Goal: Task Accomplishment & Management: Complete application form

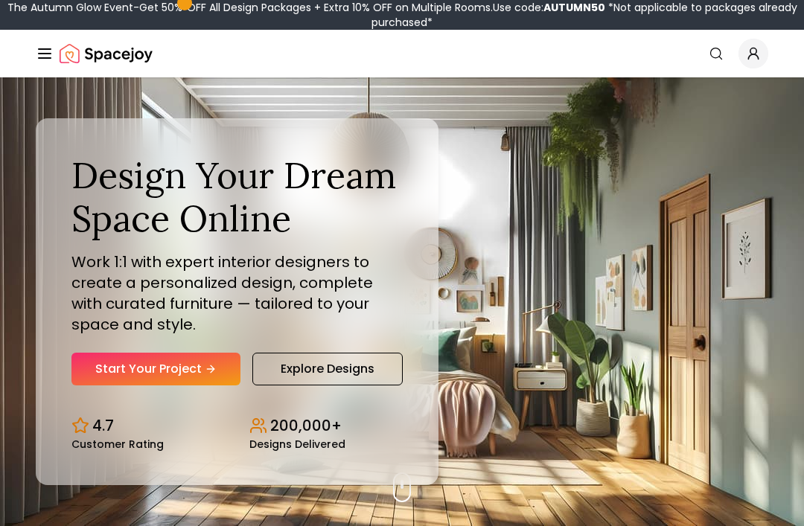
click at [99, 386] on link "Start Your Project" at bounding box center [155, 369] width 169 height 33
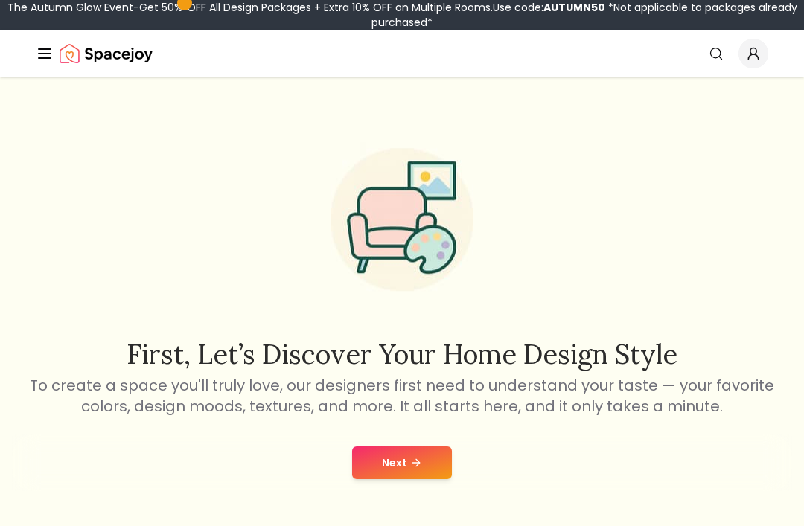
click at [373, 458] on button "Next" at bounding box center [402, 463] width 100 height 33
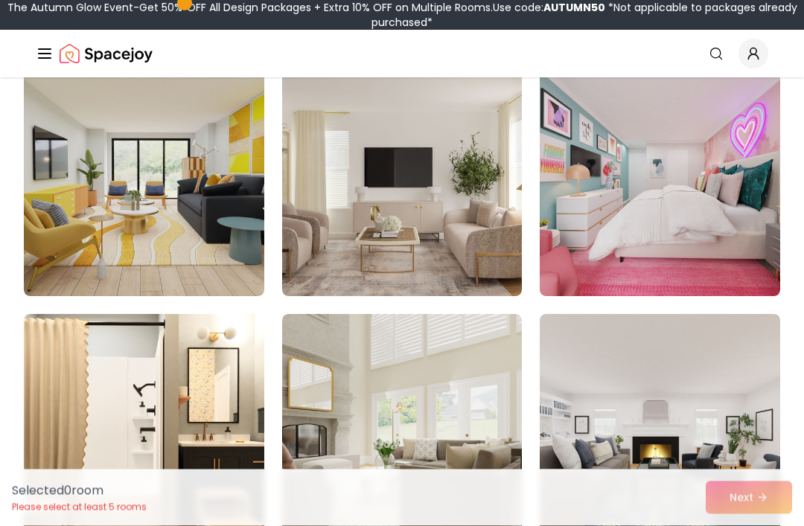
scroll to position [3235, 0]
click at [681, 244] on img at bounding box center [660, 177] width 240 height 238
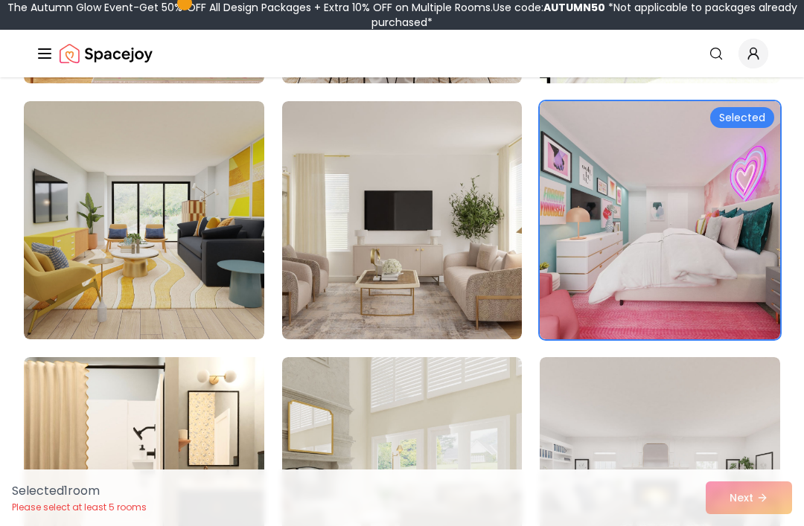
scroll to position [3181, 0]
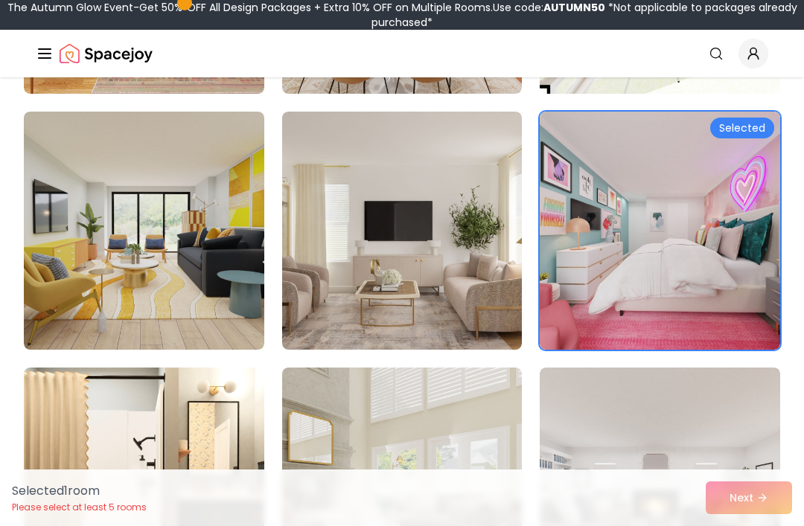
click at [753, 526] on div "Selected 1 room Please select at least 5 rooms Next" at bounding box center [402, 498] width 804 height 57
click at [724, 526] on div "Selected 1 room Please select at least 5 rooms Next" at bounding box center [402, 498] width 804 height 57
click at [742, 526] on div "Selected 1 room Please select at least 5 rooms Next" at bounding box center [402, 498] width 804 height 57
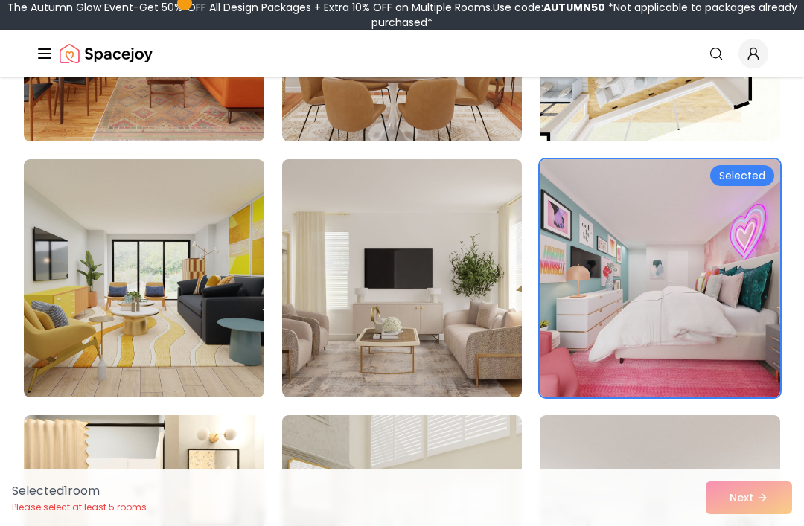
scroll to position [3175, 0]
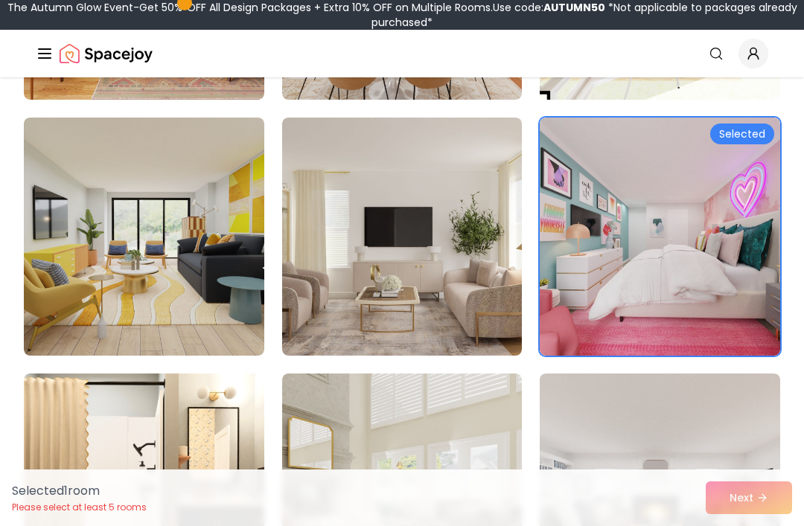
click at [774, 526] on div "Selected 1 room Please select at least 5 rooms Next" at bounding box center [402, 498] width 804 height 57
click at [783, 526] on div "Selected 1 room Please select at least 5 rooms Next" at bounding box center [402, 498] width 804 height 57
click at [735, 264] on img at bounding box center [660, 237] width 240 height 238
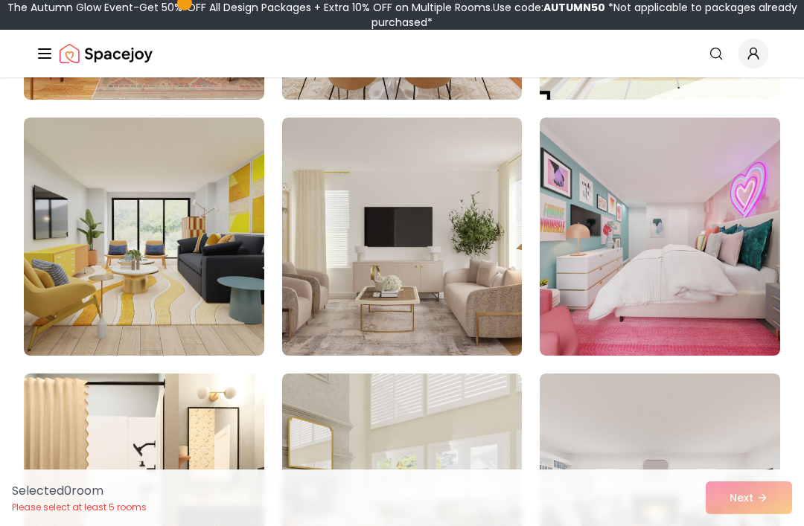
click at [760, 124] on img at bounding box center [660, 237] width 240 height 238
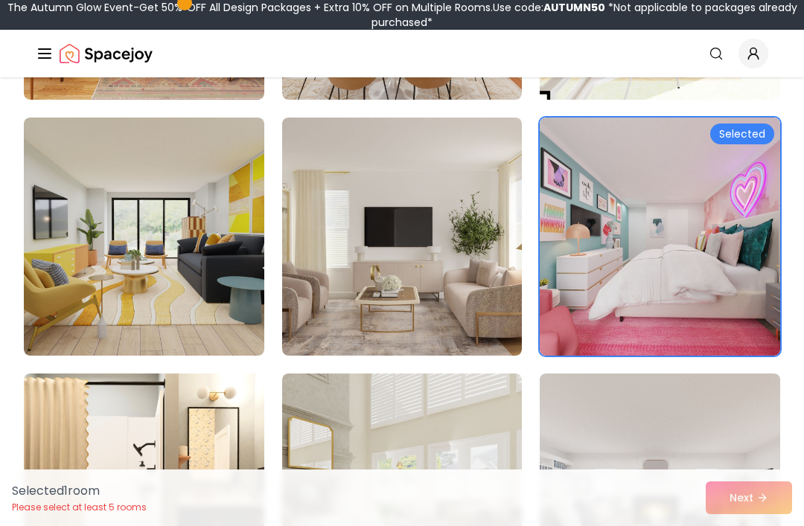
scroll to position [3155, 0]
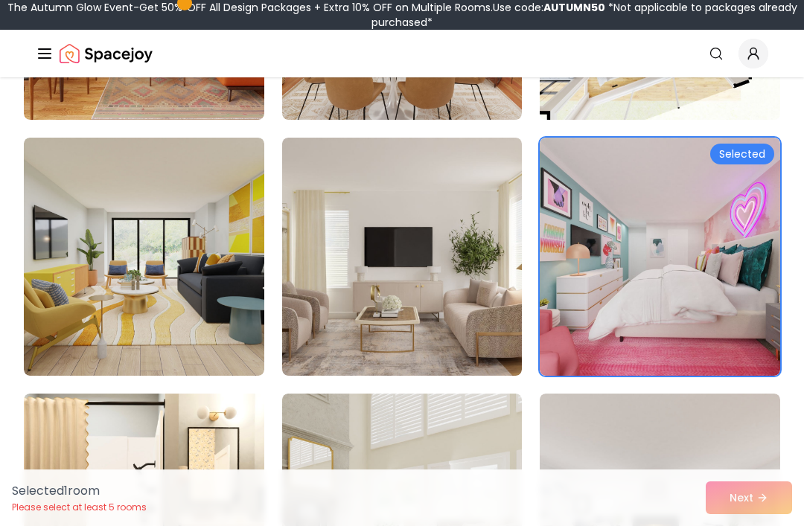
click at [768, 526] on div "Selected 1 room Please select at least 5 rooms Next" at bounding box center [402, 498] width 804 height 57
click at [767, 526] on div "Selected 1 room Please select at least 5 rooms Next" at bounding box center [402, 498] width 804 height 57
click at [770, 526] on div "Selected 1 room Please select at least 5 rooms Next" at bounding box center [402, 498] width 804 height 57
click at [776, 526] on div "Selected 1 room Please select at least 5 rooms Next" at bounding box center [402, 498] width 804 height 57
click at [775, 526] on div "Selected 1 room Please select at least 5 rooms Next" at bounding box center [402, 498] width 804 height 57
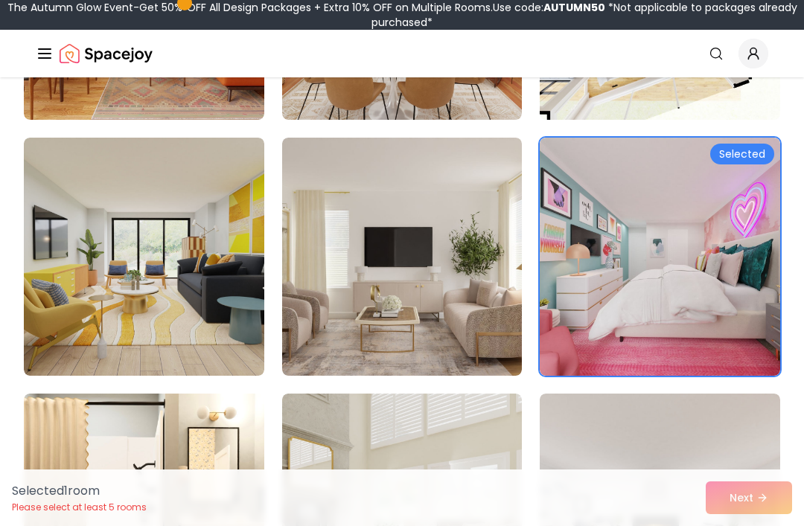
click at [763, 526] on div "Selected 1 room Please select at least 5 rooms Next" at bounding box center [402, 498] width 804 height 57
click at [717, 526] on div "Selected 1 room Please select at least 5 rooms Next" at bounding box center [402, 498] width 804 height 57
click at [732, 526] on div "Selected 1 room Please select at least 5 rooms Next" at bounding box center [402, 498] width 804 height 57
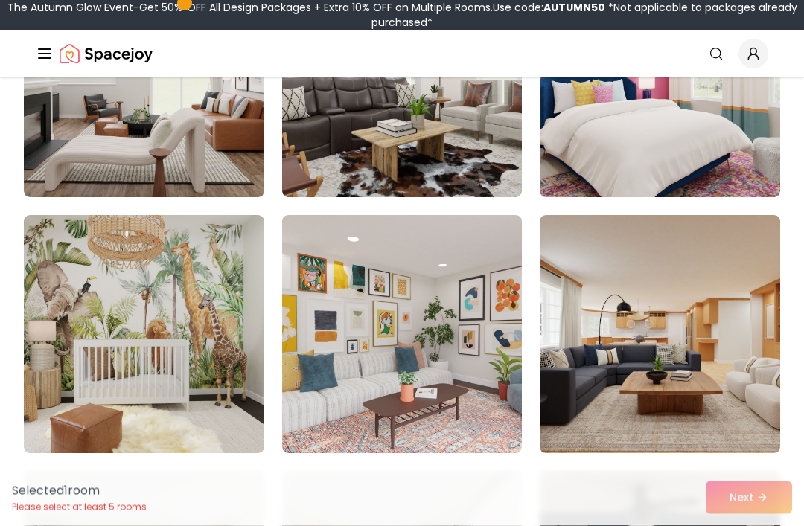
scroll to position [4358, 0]
click at [441, 357] on img at bounding box center [402, 334] width 240 height 238
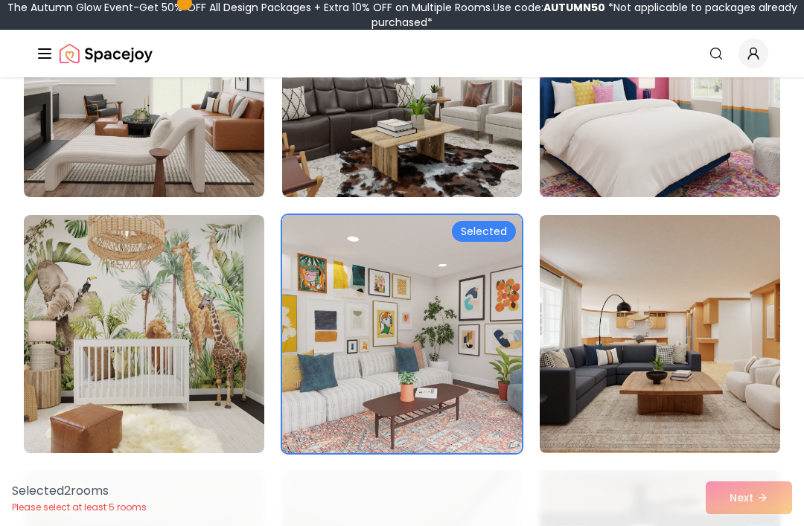
click at [213, 408] on img at bounding box center [144, 334] width 240 height 238
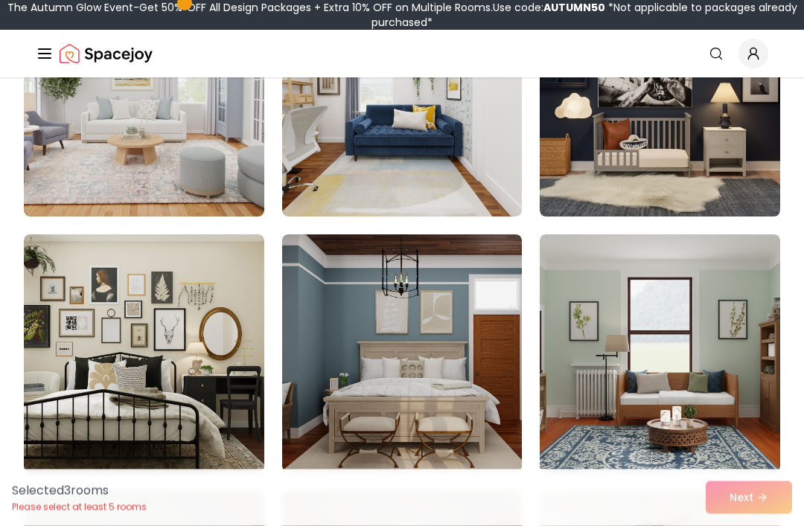
scroll to position [4850, 0]
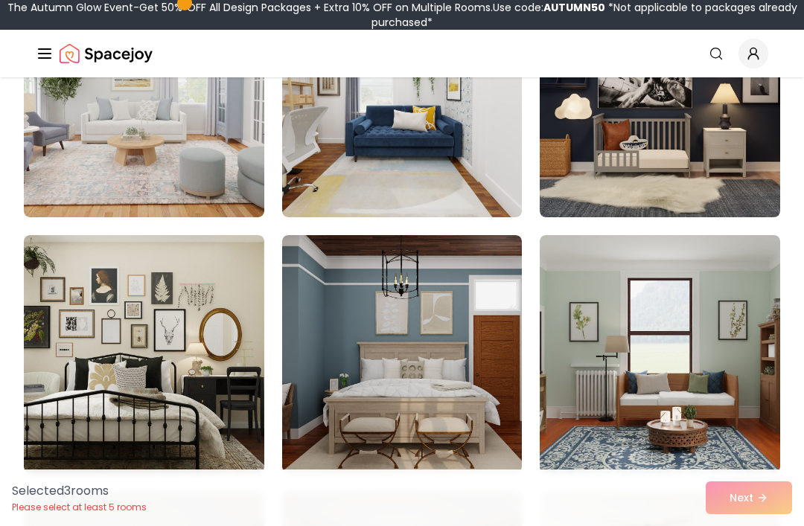
click at [189, 184] on img at bounding box center [144, 98] width 240 height 238
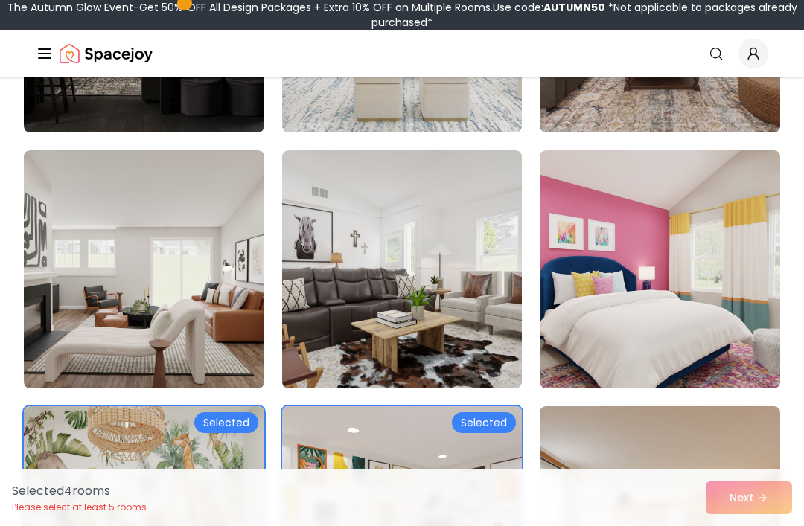
scroll to position [4163, 0]
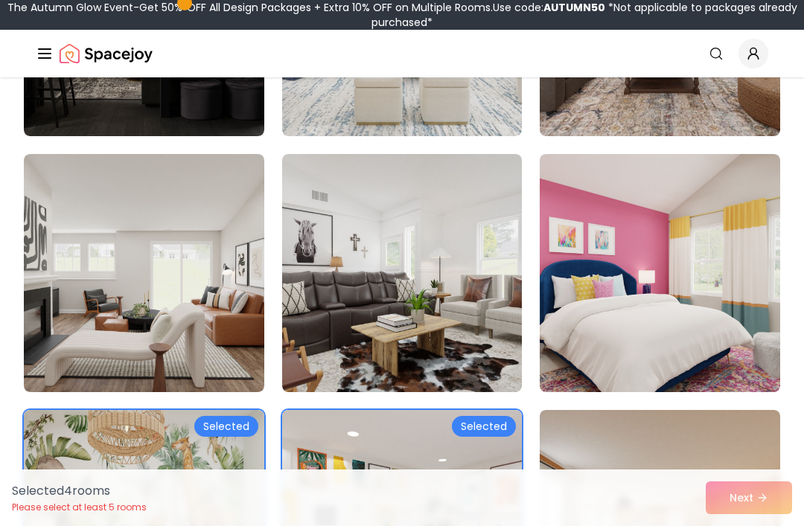
click at [601, 326] on img at bounding box center [660, 273] width 240 height 238
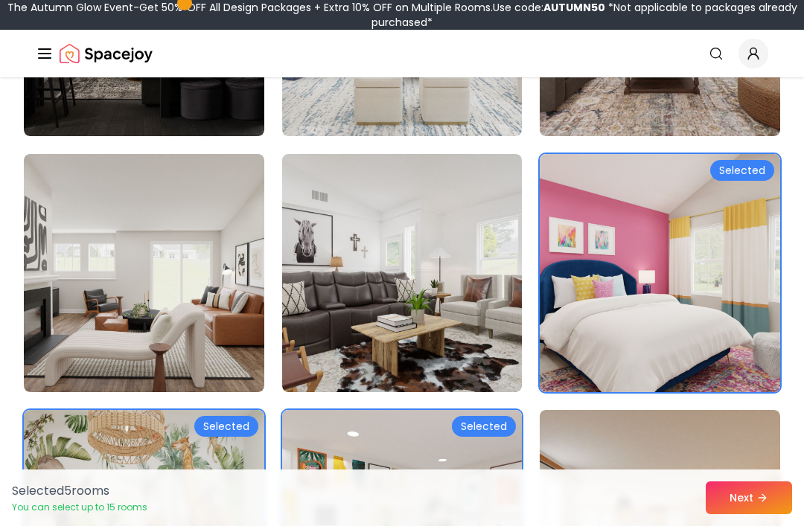
click at [759, 488] on button "Next" at bounding box center [749, 498] width 86 height 33
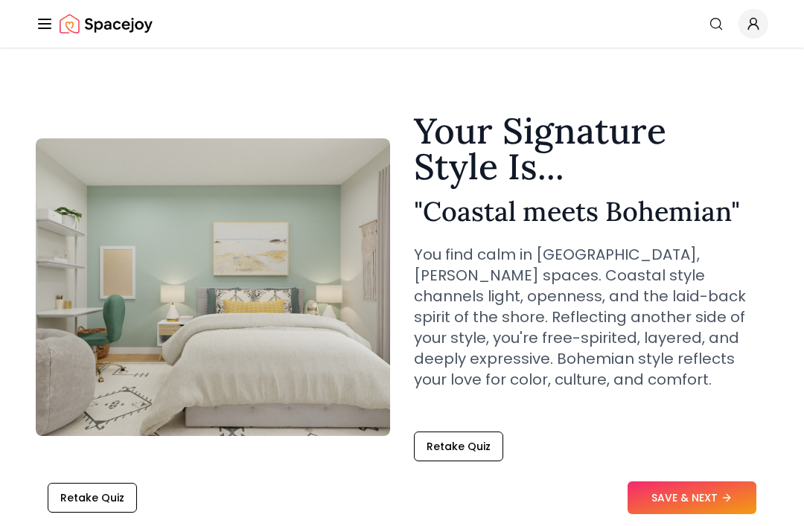
click at [674, 491] on button "SAVE & NEXT" at bounding box center [691, 498] width 129 height 33
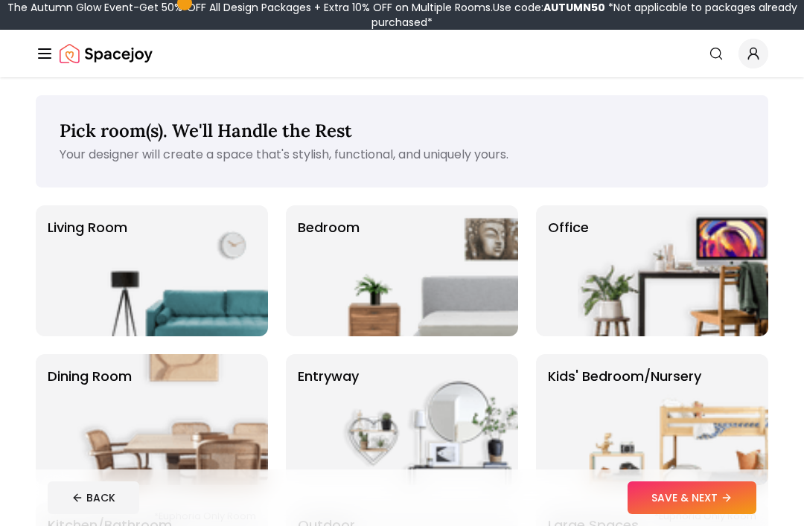
click at [330, 271] on img at bounding box center [423, 270] width 191 height 131
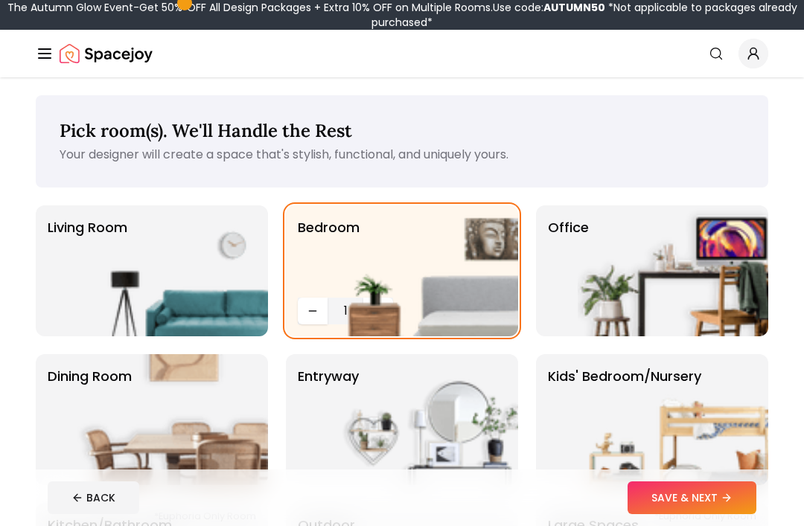
click at [371, 304] on img at bounding box center [423, 270] width 191 height 131
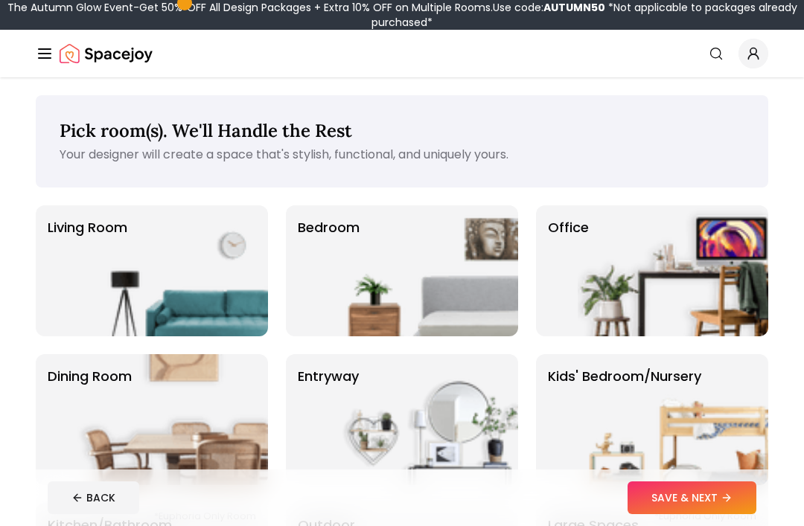
click at [349, 301] on img at bounding box center [423, 270] width 191 height 131
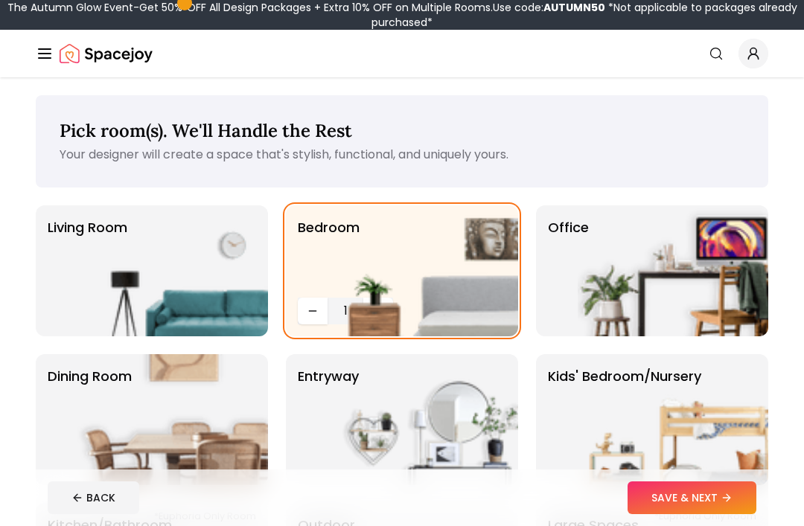
click at [640, 501] on button "SAVE & NEXT" at bounding box center [691, 498] width 129 height 33
